Goal: Navigation & Orientation: Find specific page/section

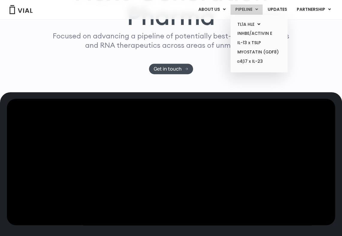
click at [247, 13] on link "PIPELINE" at bounding box center [247, 9] width 32 height 10
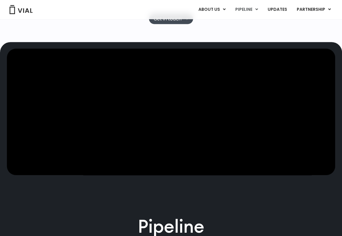
scroll to position [136, 0]
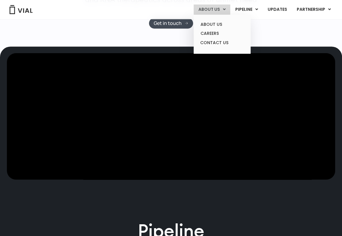
click at [230, 13] on link "ABOUT US" at bounding box center [212, 9] width 37 height 10
click at [221, 26] on link "ABOUT US" at bounding box center [222, 24] width 52 height 9
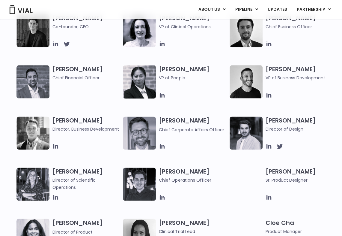
scroll to position [300, 0]
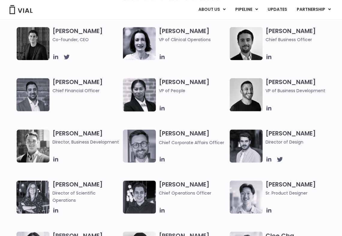
click at [237, 92] on img at bounding box center [246, 94] width 33 height 33
click at [266, 106] on icon at bounding box center [269, 108] width 7 height 7
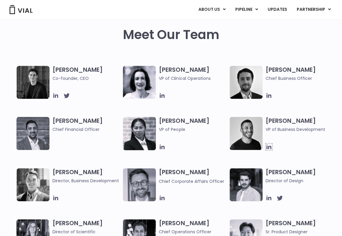
scroll to position [240, 0]
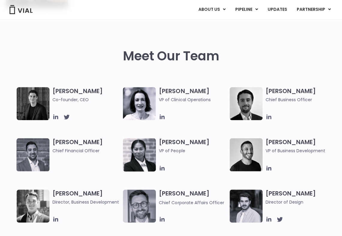
click at [270, 117] on icon at bounding box center [269, 116] width 7 height 7
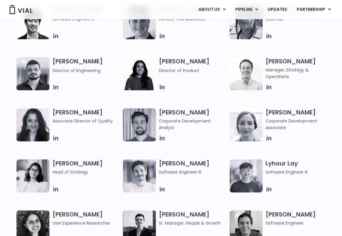
scroll to position [810, 0]
